Goal: Task Accomplishment & Management: Complete application form

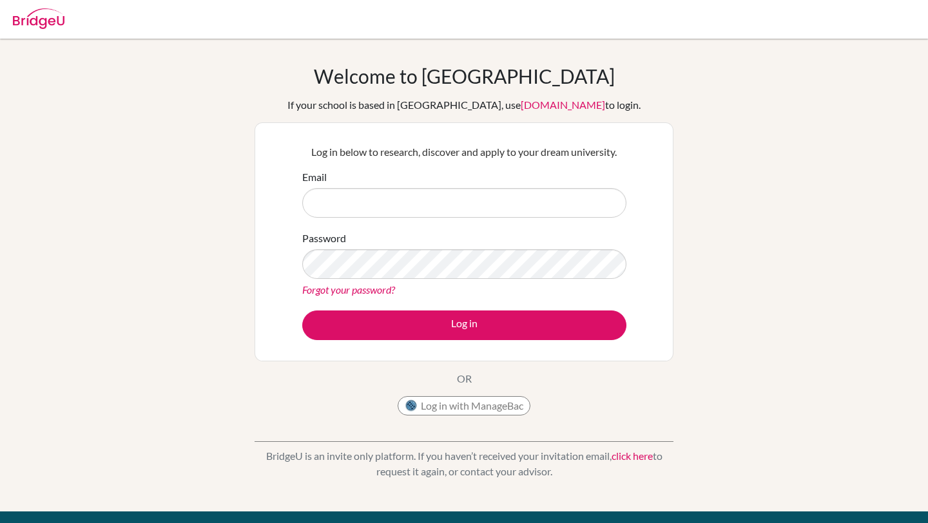
click at [576, 214] on input "Email" at bounding box center [464, 203] width 324 height 30
click at [484, 392] on div "Welcome to [GEOGRAPHIC_DATA] If your school is based in [GEOGRAPHIC_DATA], use …" at bounding box center [463, 242] width 419 height 357
click at [485, 408] on button "Log in with ManageBac" at bounding box center [463, 405] width 133 height 19
click at [345, 195] on input "Email" at bounding box center [464, 203] width 324 height 30
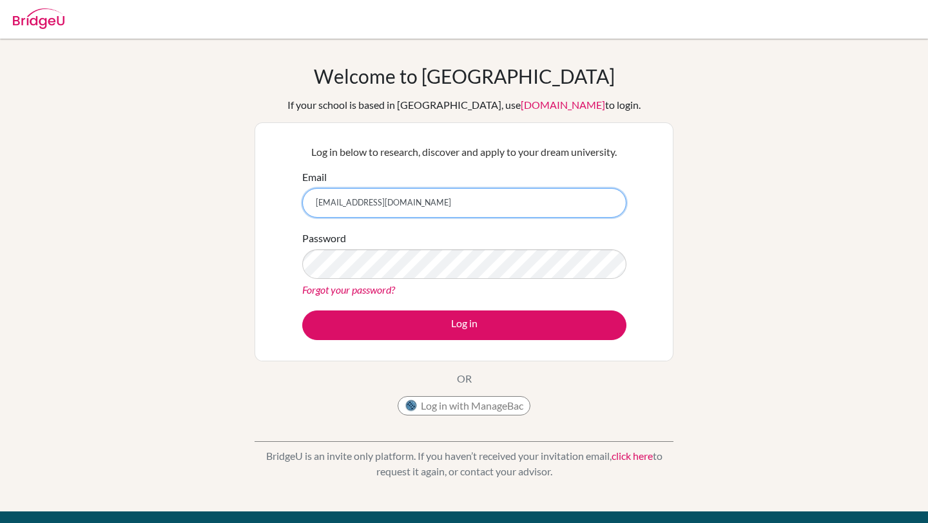
type input "[EMAIL_ADDRESS][DOMAIN_NAME]"
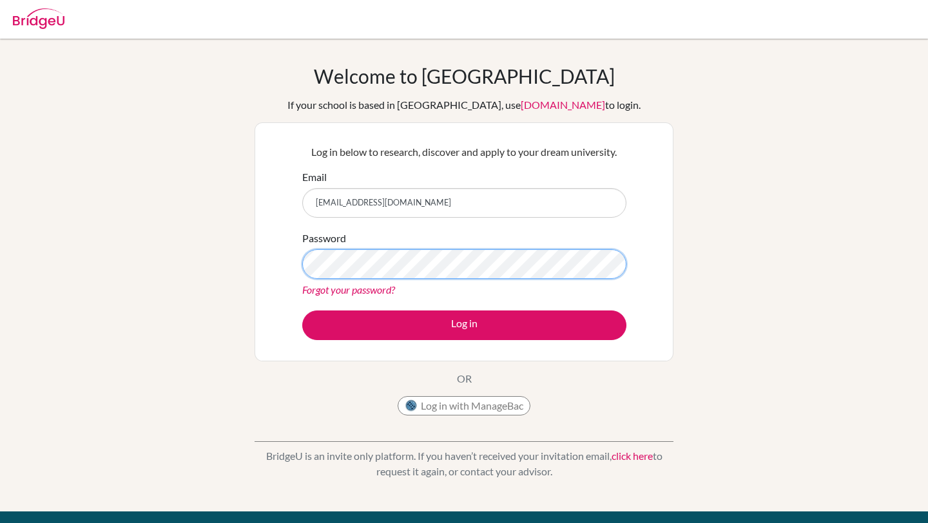
click at [302, 310] on button "Log in" at bounding box center [464, 325] width 324 height 30
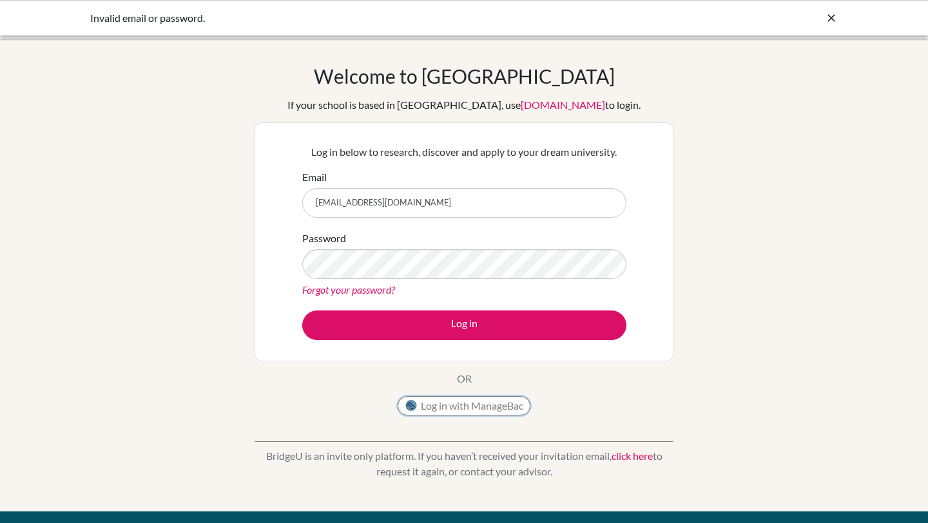
click at [481, 403] on button "Log in with ManageBac" at bounding box center [463, 405] width 133 height 19
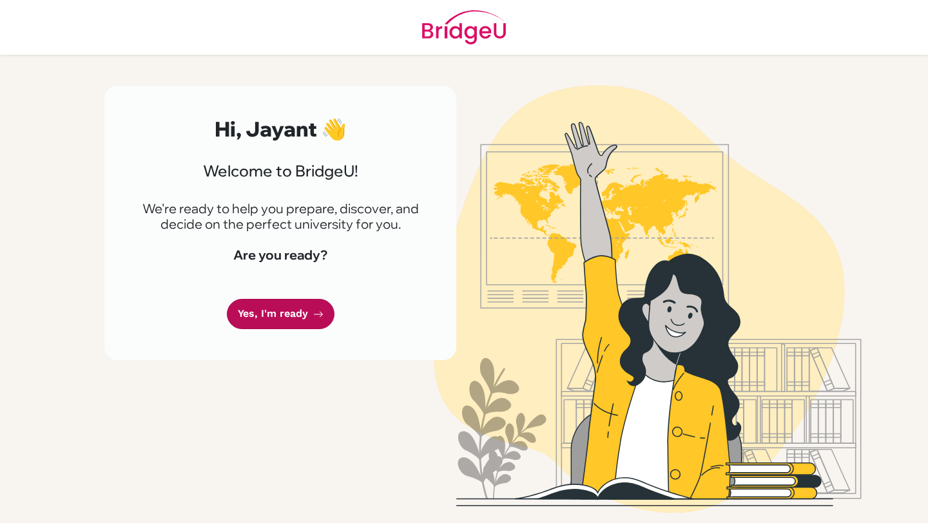
click at [291, 319] on link "Yes, I'm ready" at bounding box center [281, 314] width 108 height 30
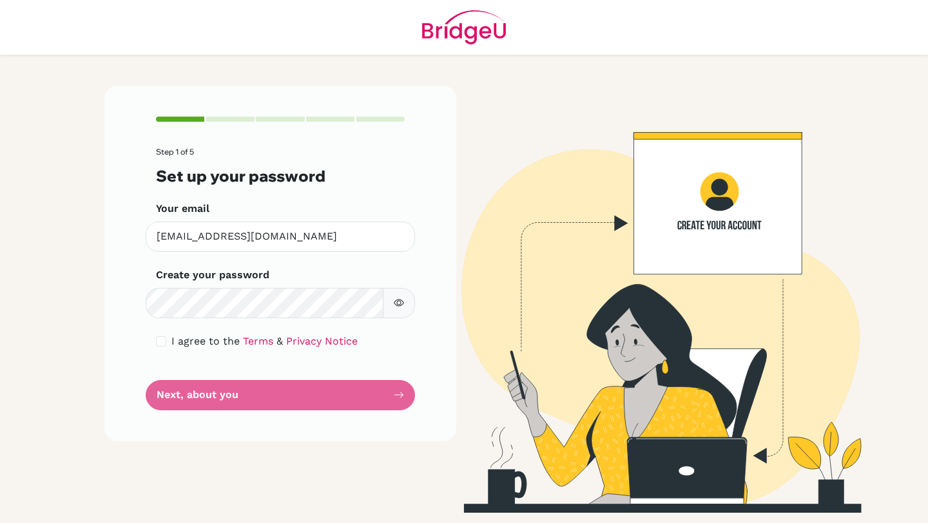
click at [343, 466] on div "Step 1 of 5 Set up your password Your email [EMAIL_ADDRESS][DOMAIN_NAME] Invali…" at bounding box center [280, 299] width 367 height 427
click at [401, 298] on icon "button" at bounding box center [399, 303] width 10 height 10
click at [401, 297] on button "button" at bounding box center [399, 303] width 32 height 30
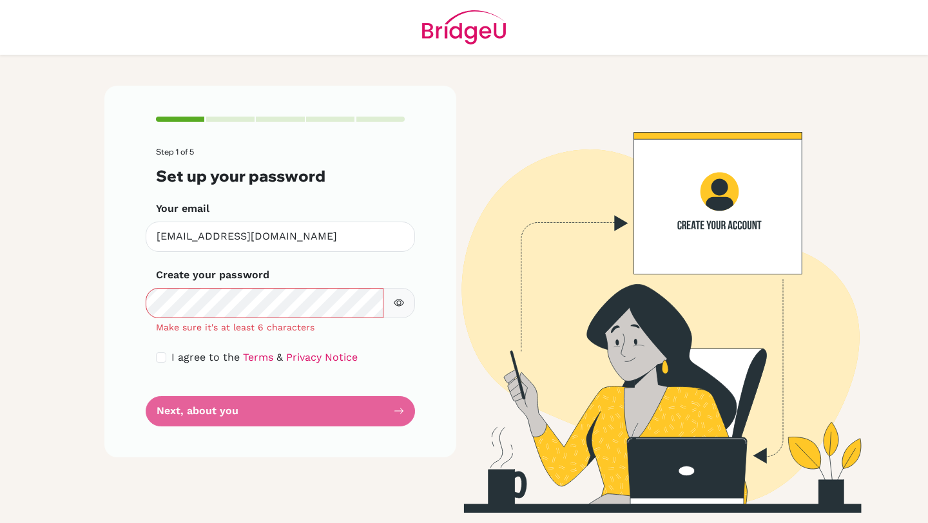
click at [153, 359] on div "Step 1 of 5 Set up your password Your email [EMAIL_ADDRESS][DOMAIN_NAME] Invali…" at bounding box center [280, 271] width 352 height 371
click at [155, 357] on div "Step 1 of 5 Set up your password Your email dia250007@diaestudents.com Invalid …" at bounding box center [280, 271] width 352 height 371
click at [155, 356] on div "Step 1 of 5 Set up your password Your email dia250007@diaestudents.com Invalid …" at bounding box center [280, 271] width 352 height 371
click at [159, 356] on input "checkbox" at bounding box center [161, 357] width 10 height 10
checkbox input "true"
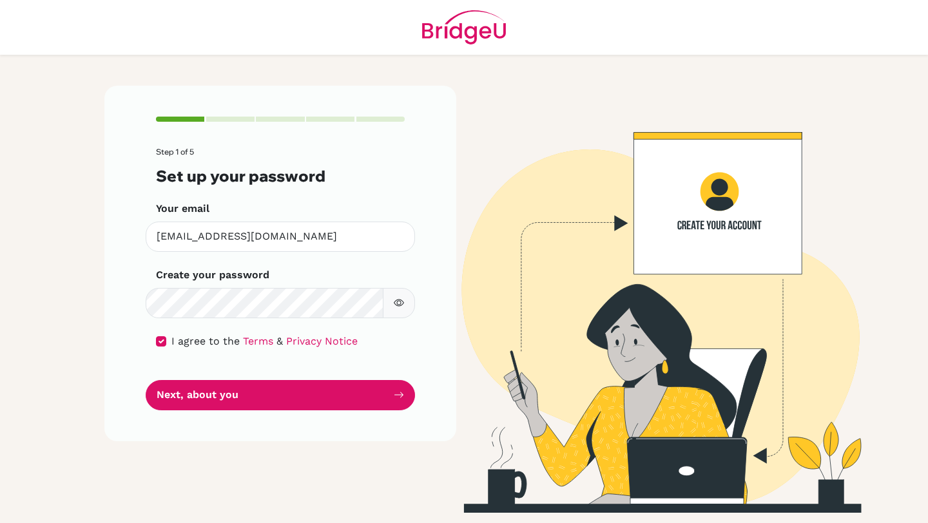
click at [386, 303] on button "button" at bounding box center [399, 303] width 32 height 30
click at [405, 306] on button "button" at bounding box center [399, 303] width 32 height 30
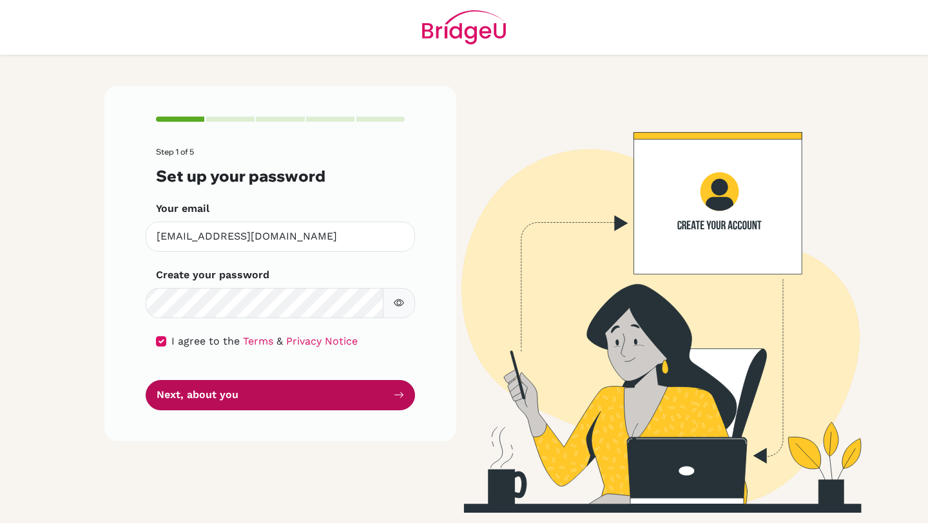
click at [368, 403] on button "Next, about you" at bounding box center [280, 395] width 269 height 30
